Goal: Browse casually

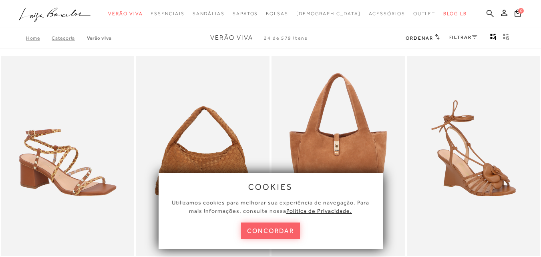
click at [275, 228] on button "concordar" at bounding box center [270, 230] width 59 height 16
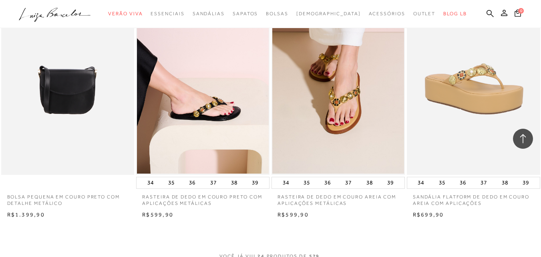
scroll to position [1481, 0]
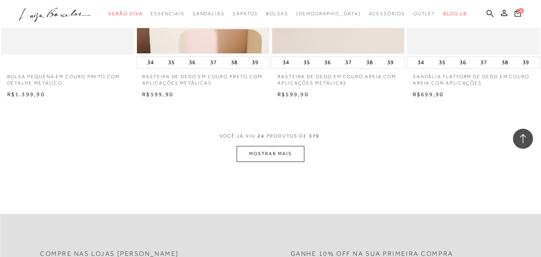
click at [279, 155] on button "MOSTRAR MAIS" at bounding box center [270, 154] width 67 height 16
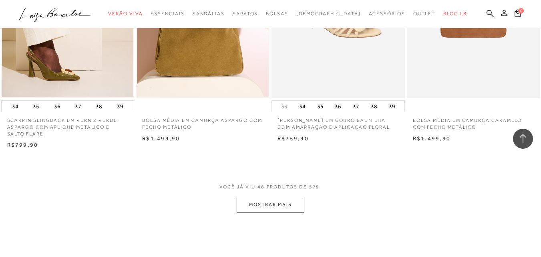
scroll to position [3003, 0]
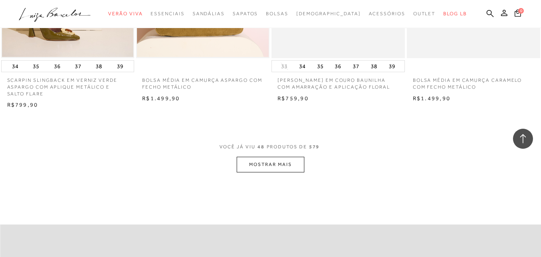
click at [279, 167] on button "MOSTRAR MAIS" at bounding box center [270, 165] width 67 height 16
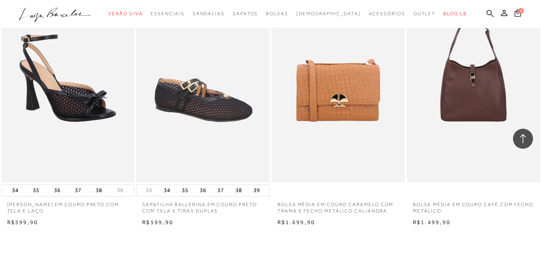
scroll to position [4524, 0]
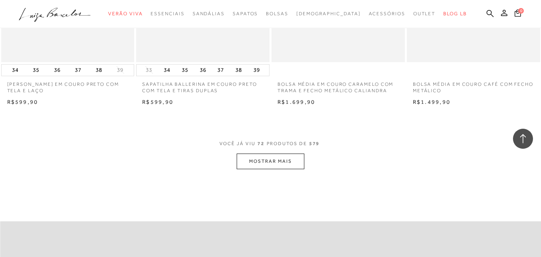
click at [273, 162] on button "MOSTRAR MAIS" at bounding box center [270, 161] width 67 height 16
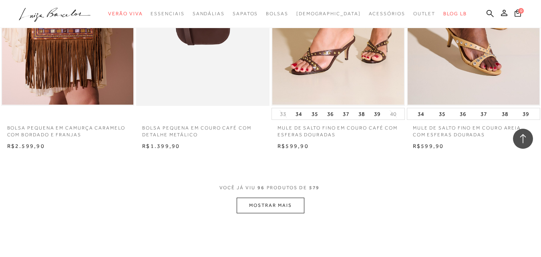
scroll to position [6045, 0]
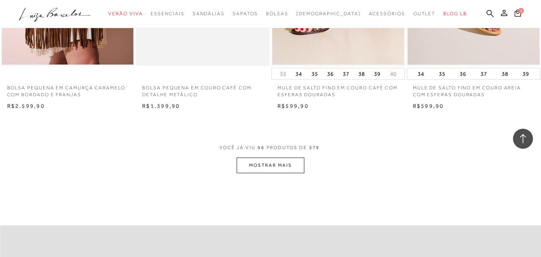
click at [265, 162] on button "MOSTRAR MAIS" at bounding box center [270, 165] width 67 height 16
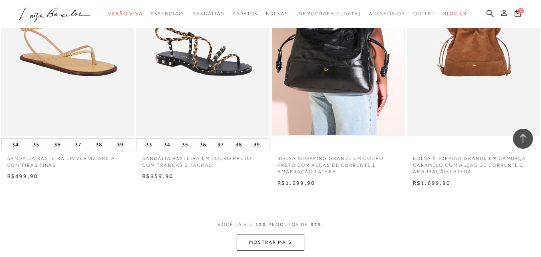
scroll to position [7567, 0]
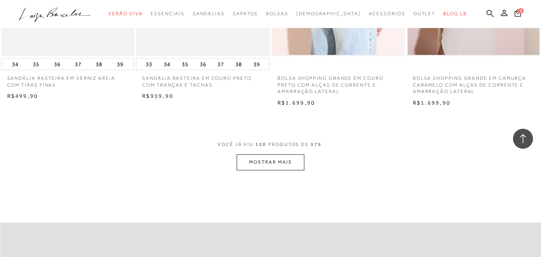
click at [277, 163] on button "MOSTRAR MAIS" at bounding box center [270, 162] width 67 height 16
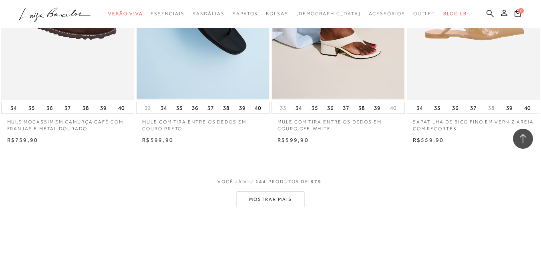
scroll to position [9088, 0]
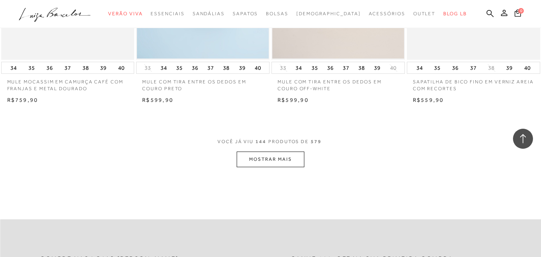
click at [272, 159] on button "MOSTRAR MAIS" at bounding box center [270, 159] width 67 height 16
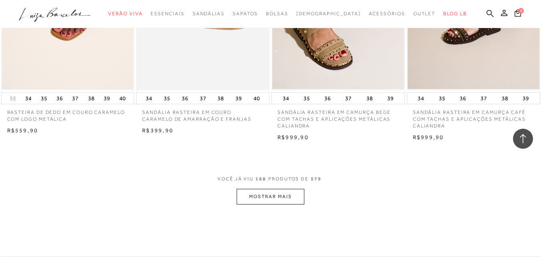
scroll to position [10649, 0]
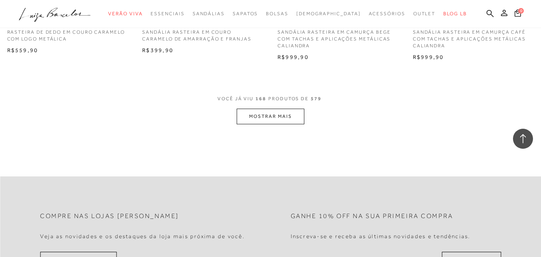
click at [270, 110] on button "MOSTRAR MAIS" at bounding box center [270, 116] width 67 height 16
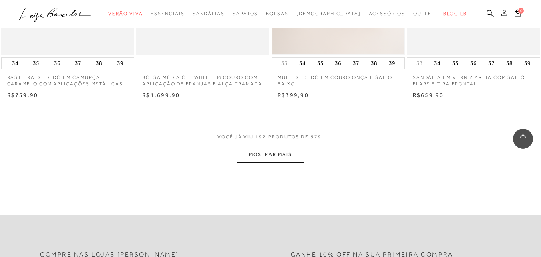
scroll to position [12171, 0]
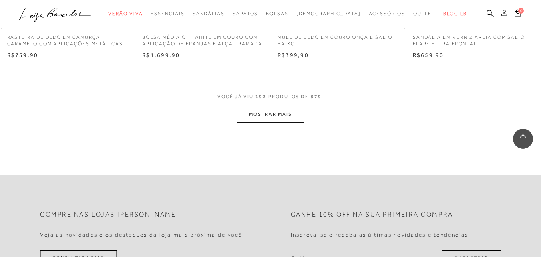
click at [247, 115] on button "MOSTRAR MAIS" at bounding box center [270, 114] width 67 height 16
